Goal: Navigation & Orientation: Find specific page/section

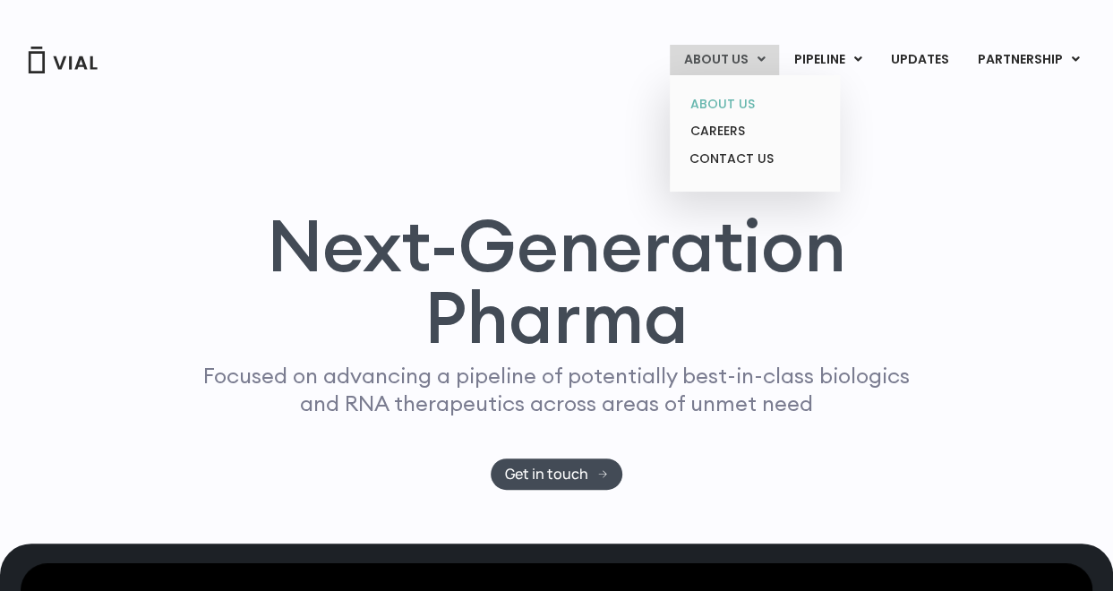
click at [745, 104] on link "ABOUT US" at bounding box center [754, 104] width 157 height 28
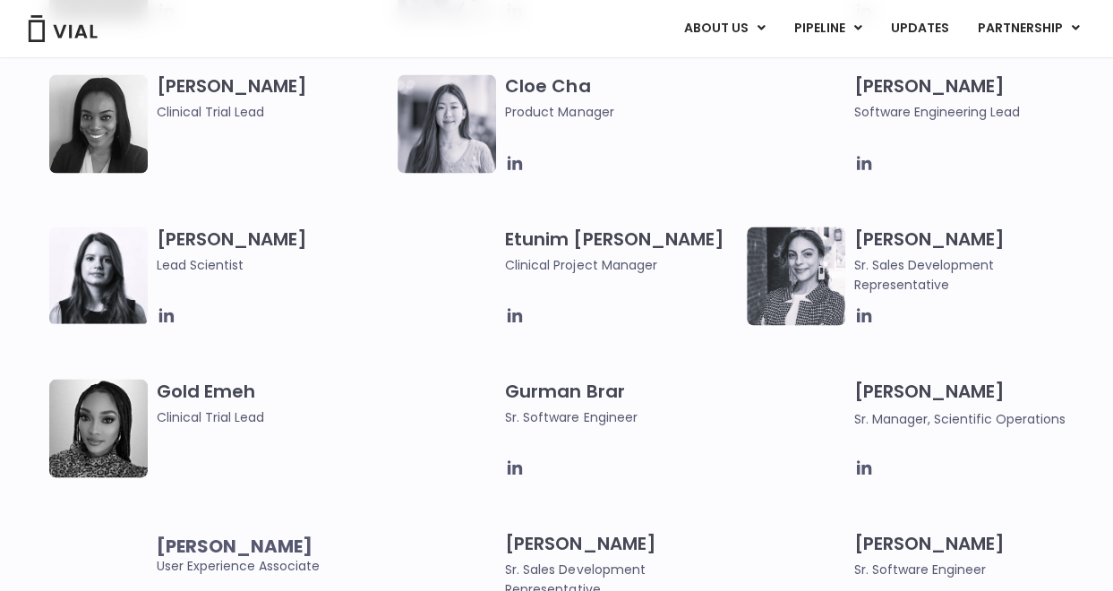
scroll to position [1517, 0]
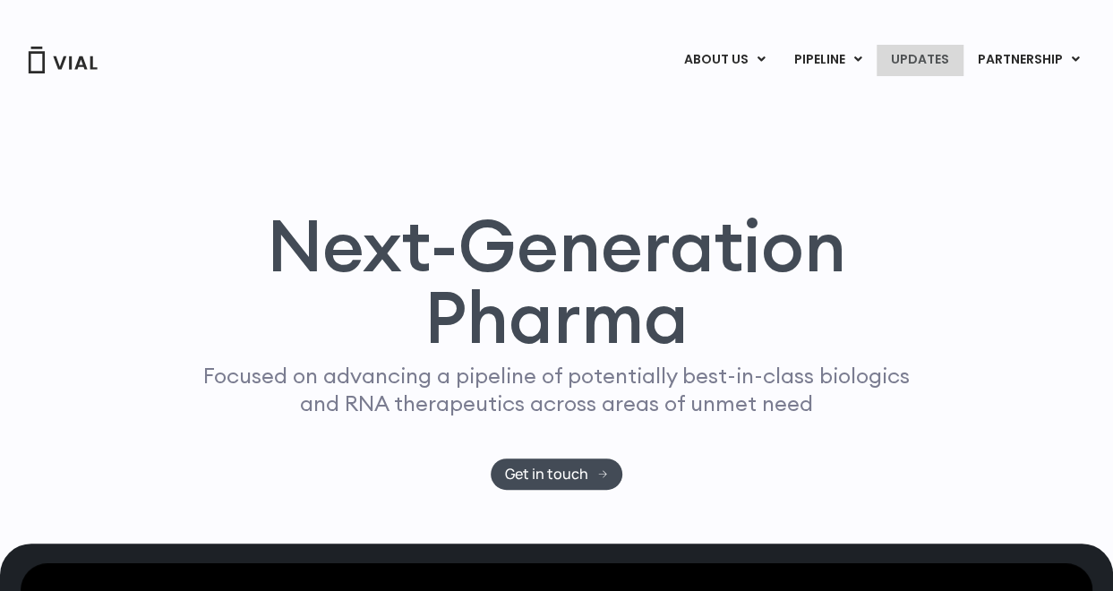
click at [925, 47] on link "UPDATES" at bounding box center [920, 60] width 86 height 30
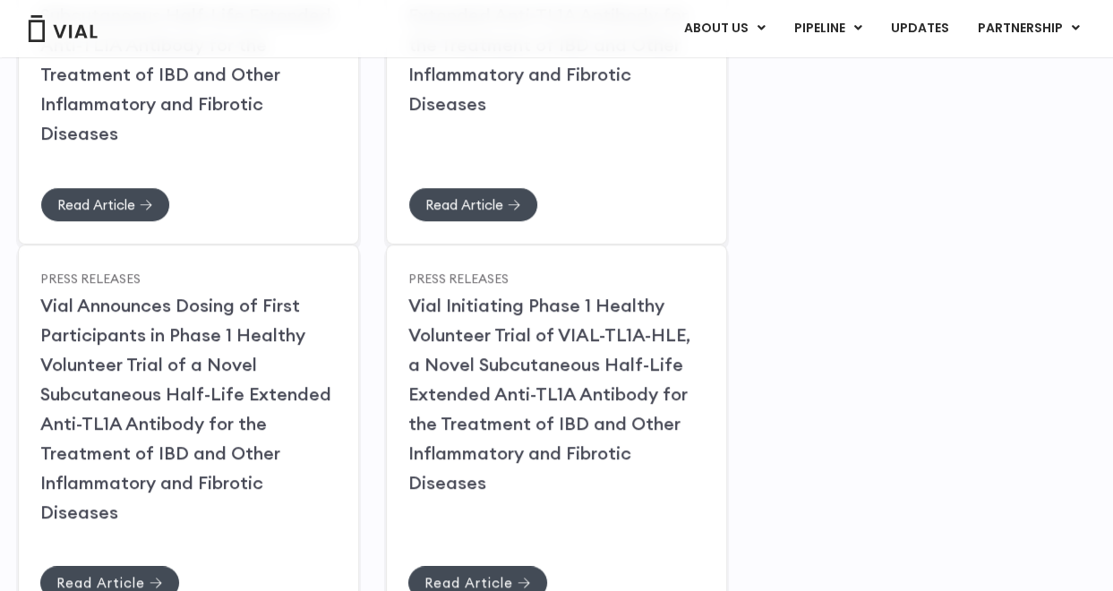
scroll to position [523, 0]
